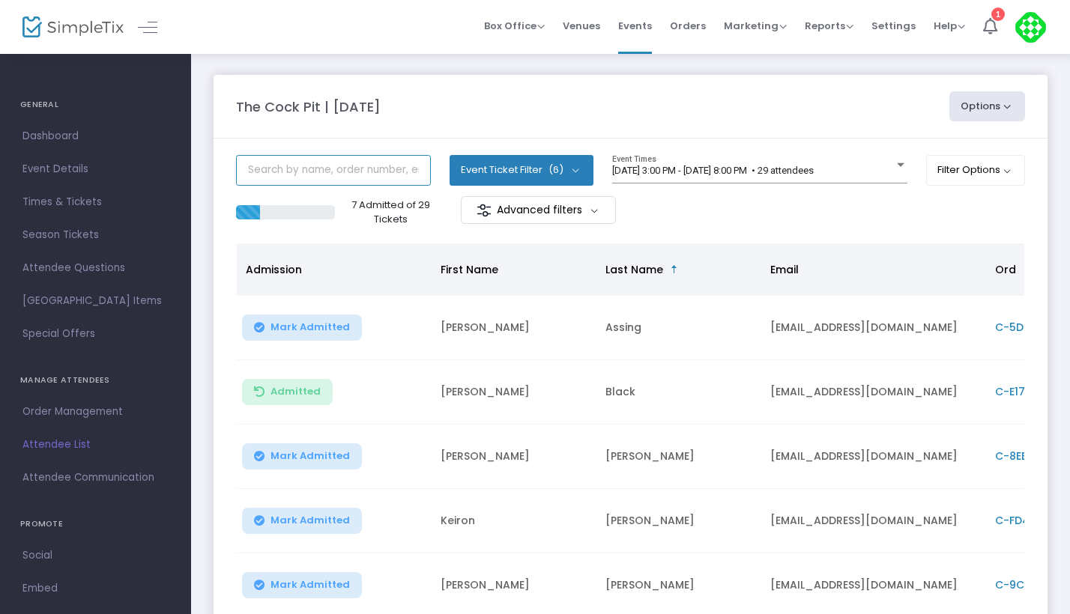
click at [320, 176] on input "text" at bounding box center [333, 170] width 195 height 31
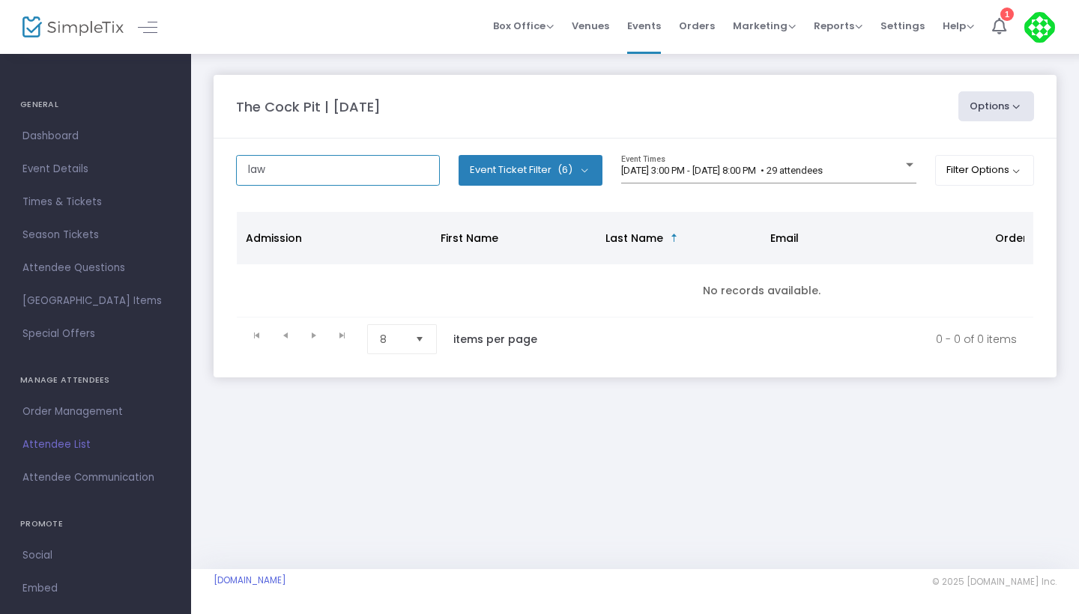
type input "law"
click at [79, 447] on span "Attendee List" at bounding box center [95, 444] width 146 height 19
click at [337, 184] on input "law" at bounding box center [338, 170] width 204 height 31
type input "l"
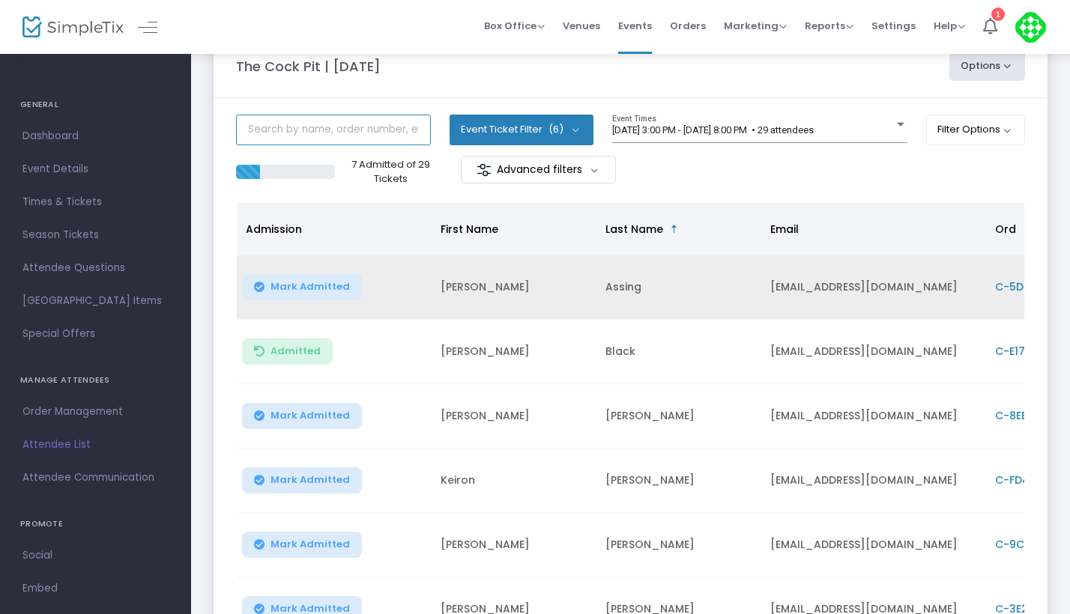
scroll to position [56, 0]
